Goal: Task Accomplishment & Management: Complete application form

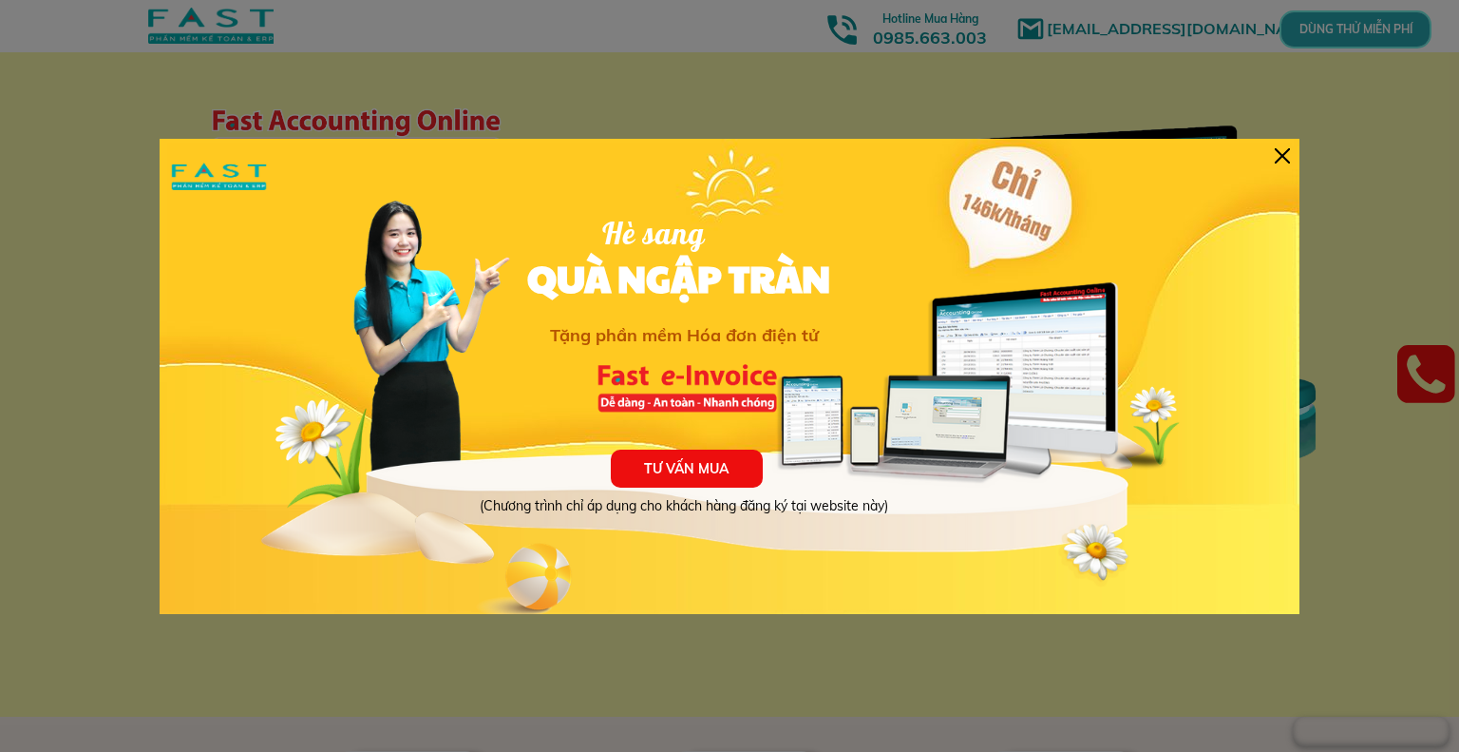
click at [1285, 156] on div at bounding box center [1282, 155] width 15 height 15
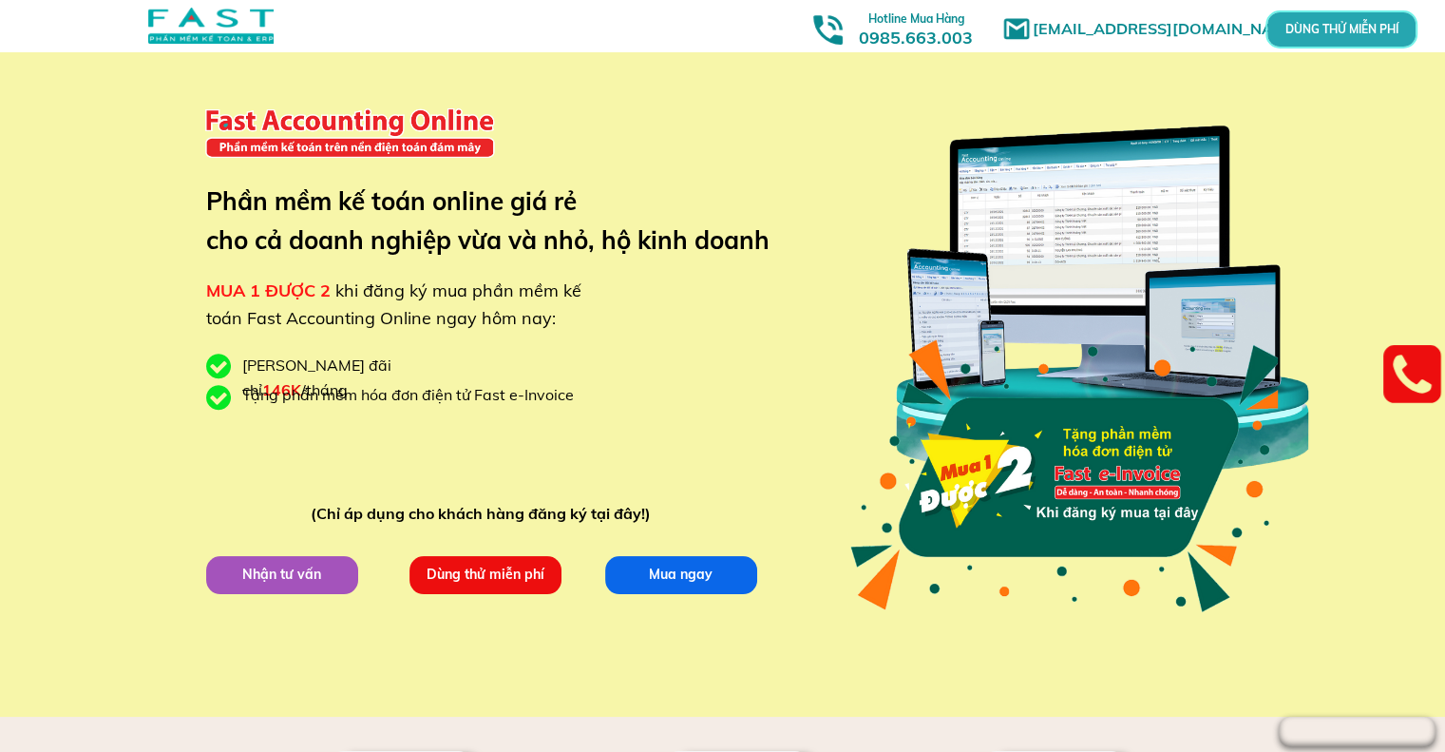
click at [480, 571] on p "Dùng thử miễn phí" at bounding box center [485, 574] width 152 height 38
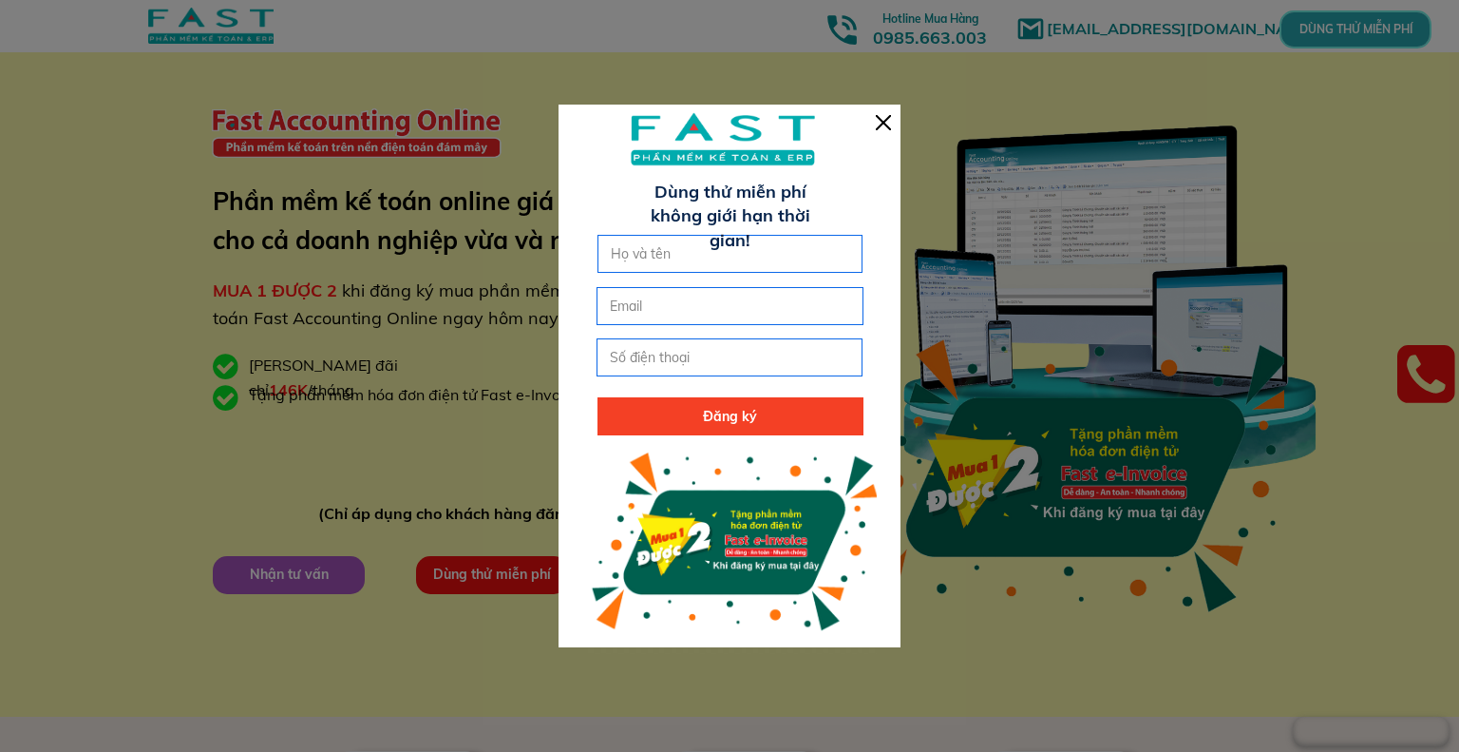
click at [713, 255] on input "text" at bounding box center [730, 254] width 249 height 36
type input "[PERSON_NAME]"
click at [703, 314] on input "email" at bounding box center [729, 306] width 249 height 36
type input "[EMAIL_ADDRESS][DOMAIN_NAME]"
click at [695, 370] on input "tel" at bounding box center [729, 357] width 249 height 36
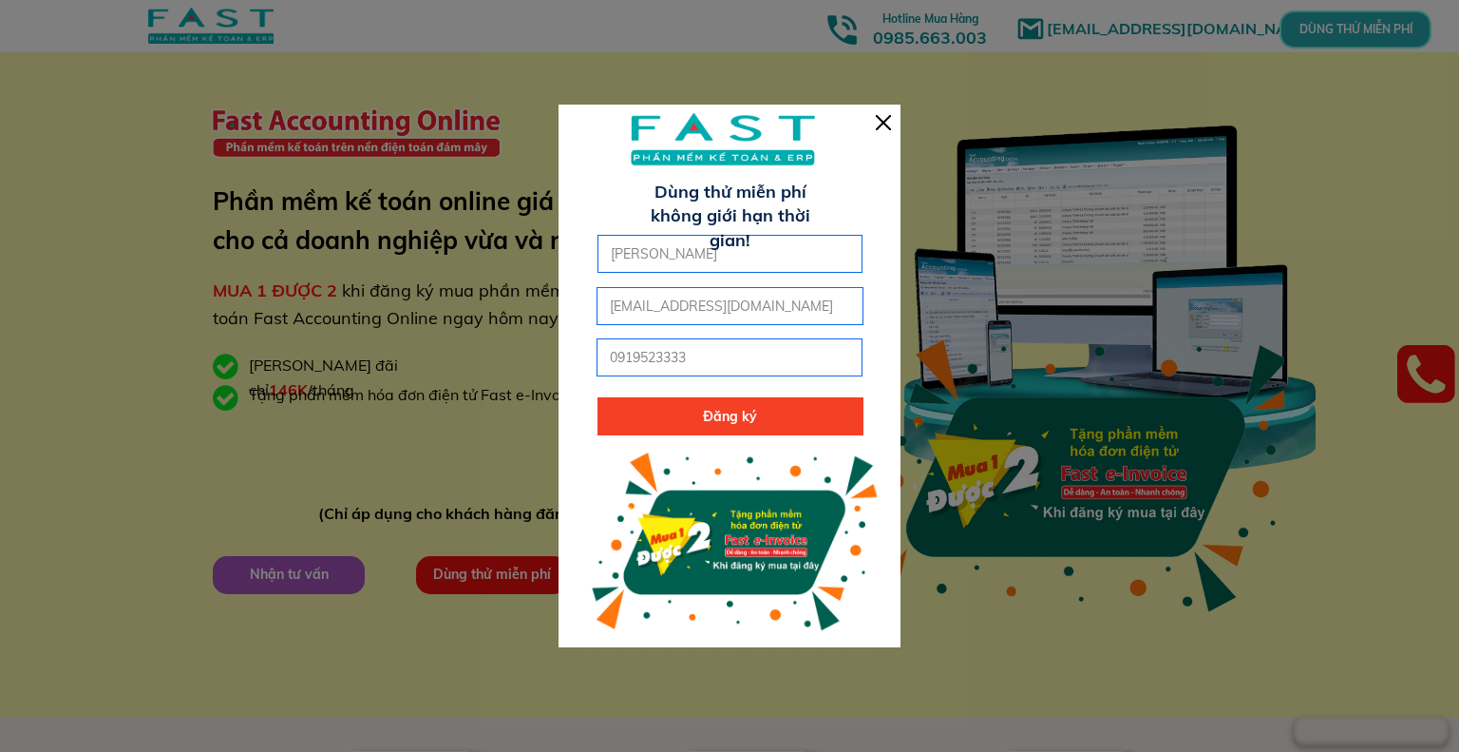
type input "0919523333"
click at [732, 417] on p "Đăng ký" at bounding box center [731, 416] width 266 height 38
